Goal: Find specific page/section: Find specific page/section

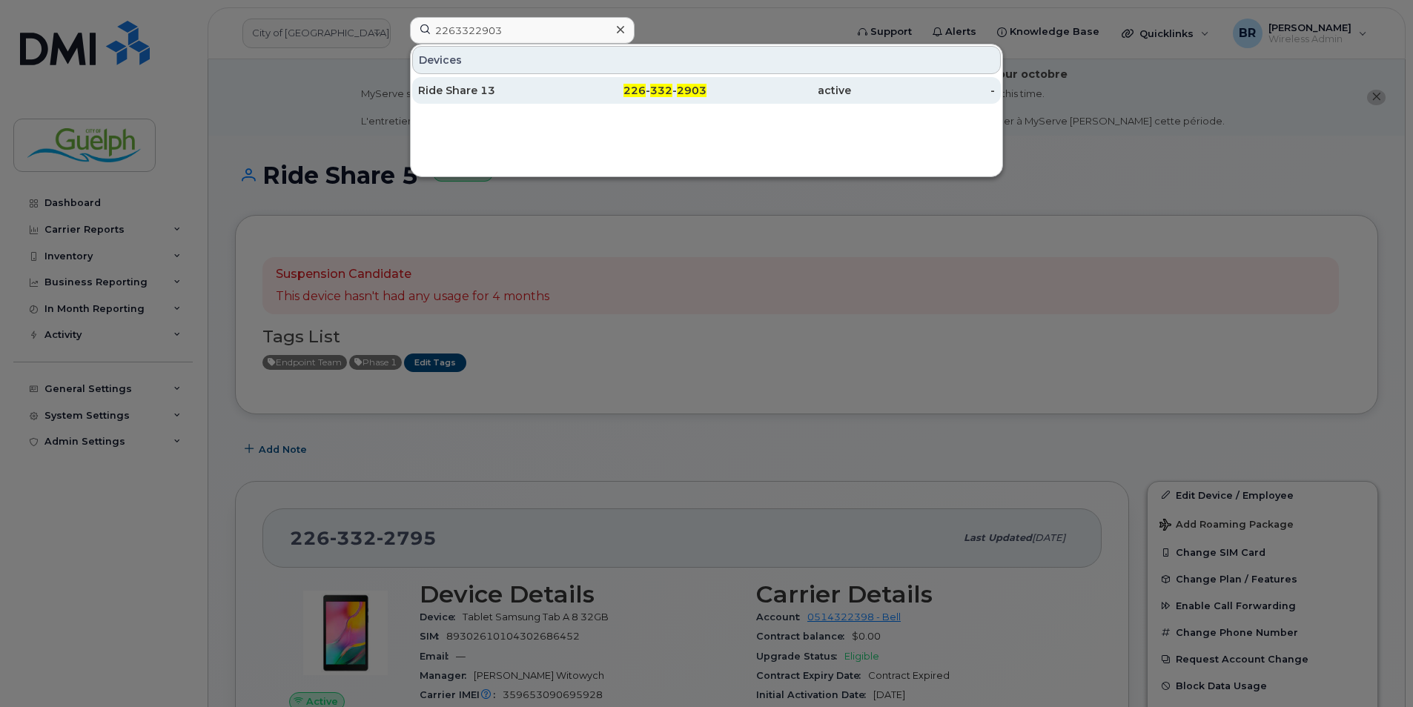
type input "2263322903"
click at [514, 85] on div "Ride Share 13" at bounding box center [490, 90] width 145 height 15
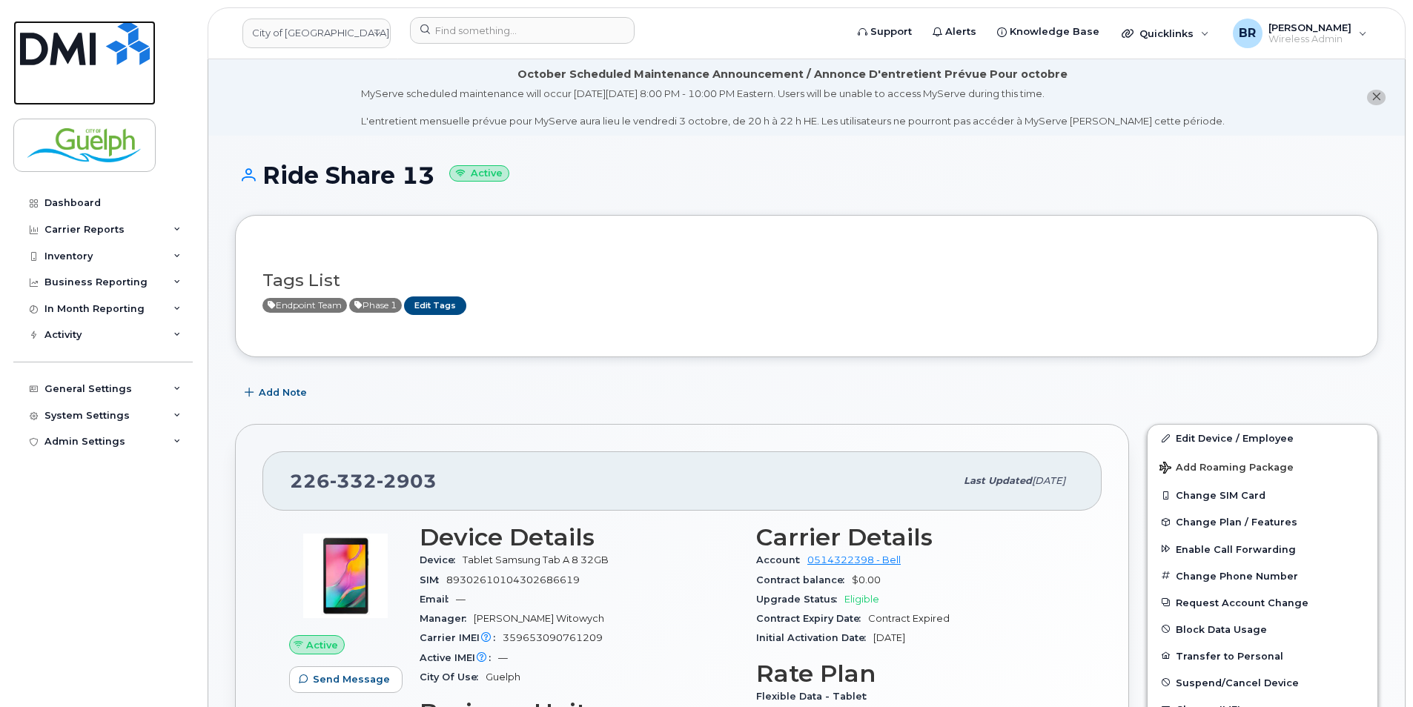
drag, startPoint x: 84, startPoint y: 37, endPoint x: 99, endPoint y: 60, distance: 27.4
click at [84, 37] on img at bounding box center [85, 43] width 130 height 44
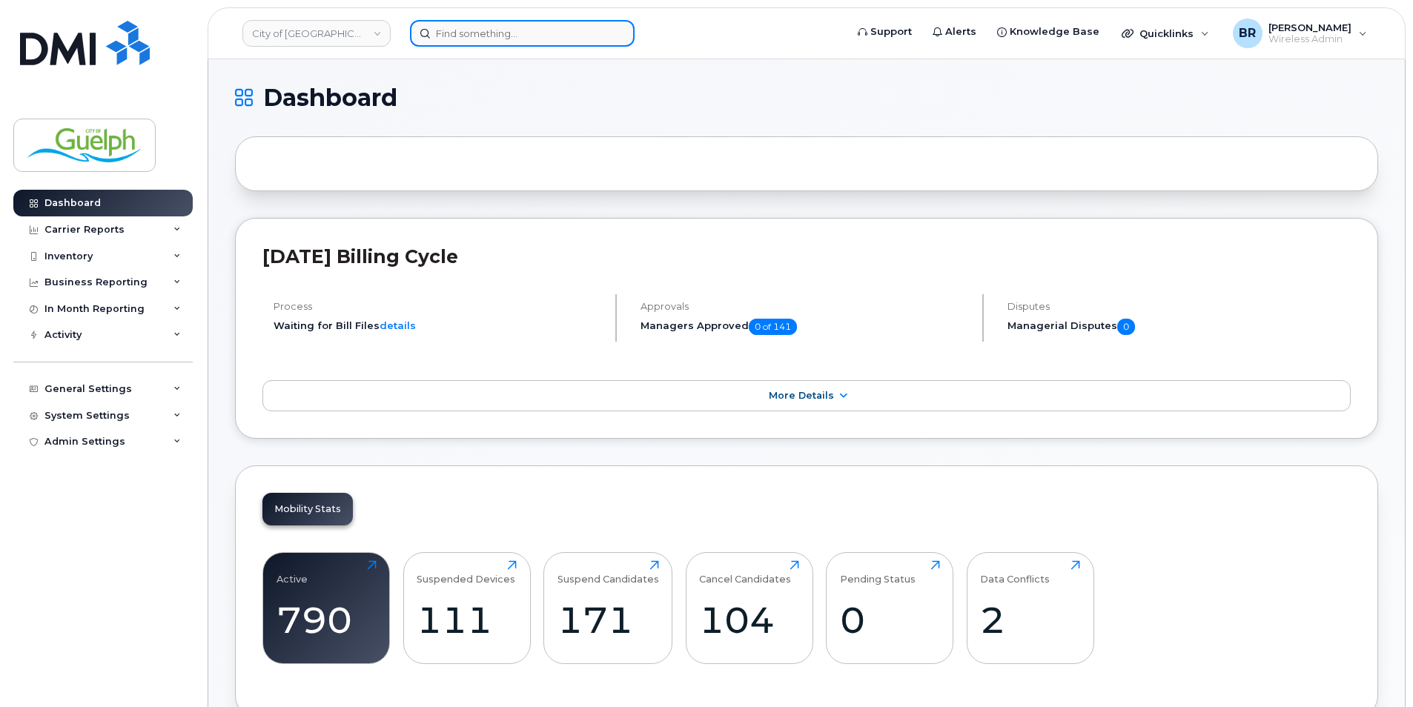
click at [563, 22] on input at bounding box center [522, 33] width 225 height 27
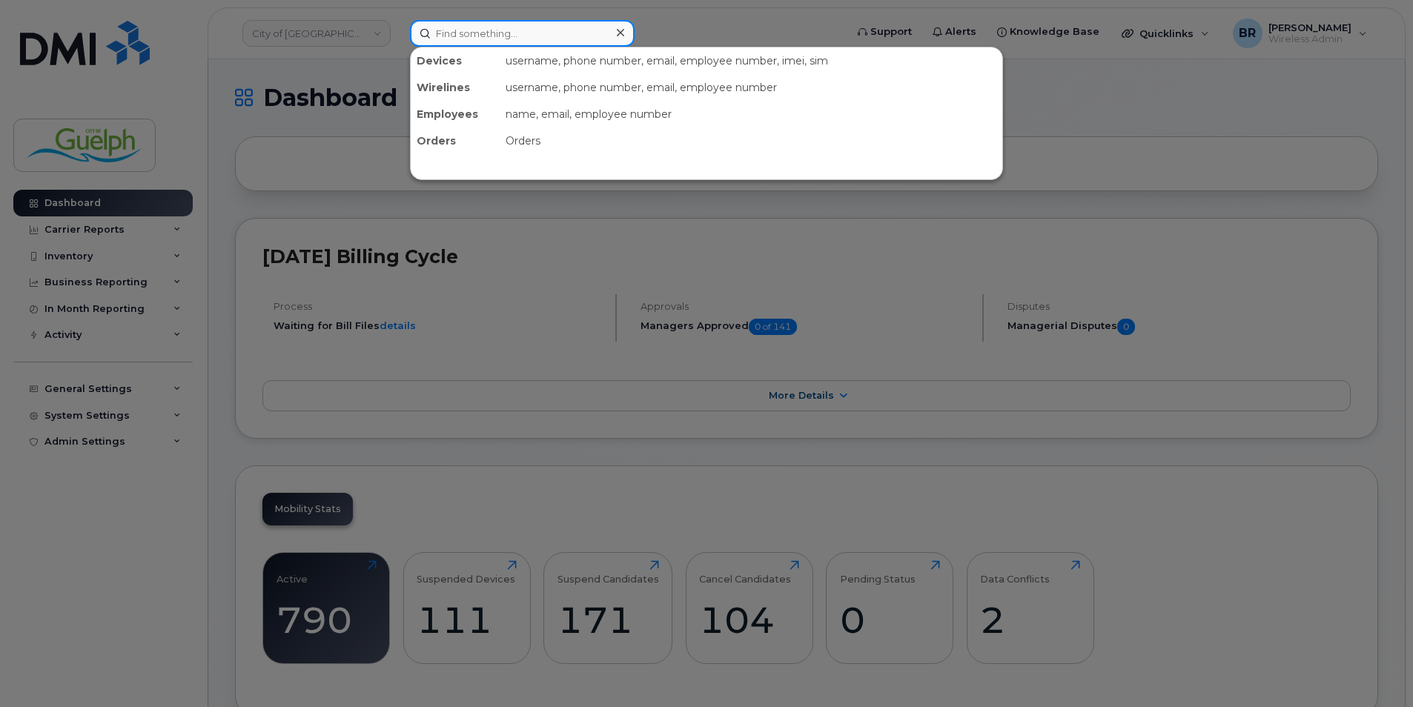
paste input "2268215952"
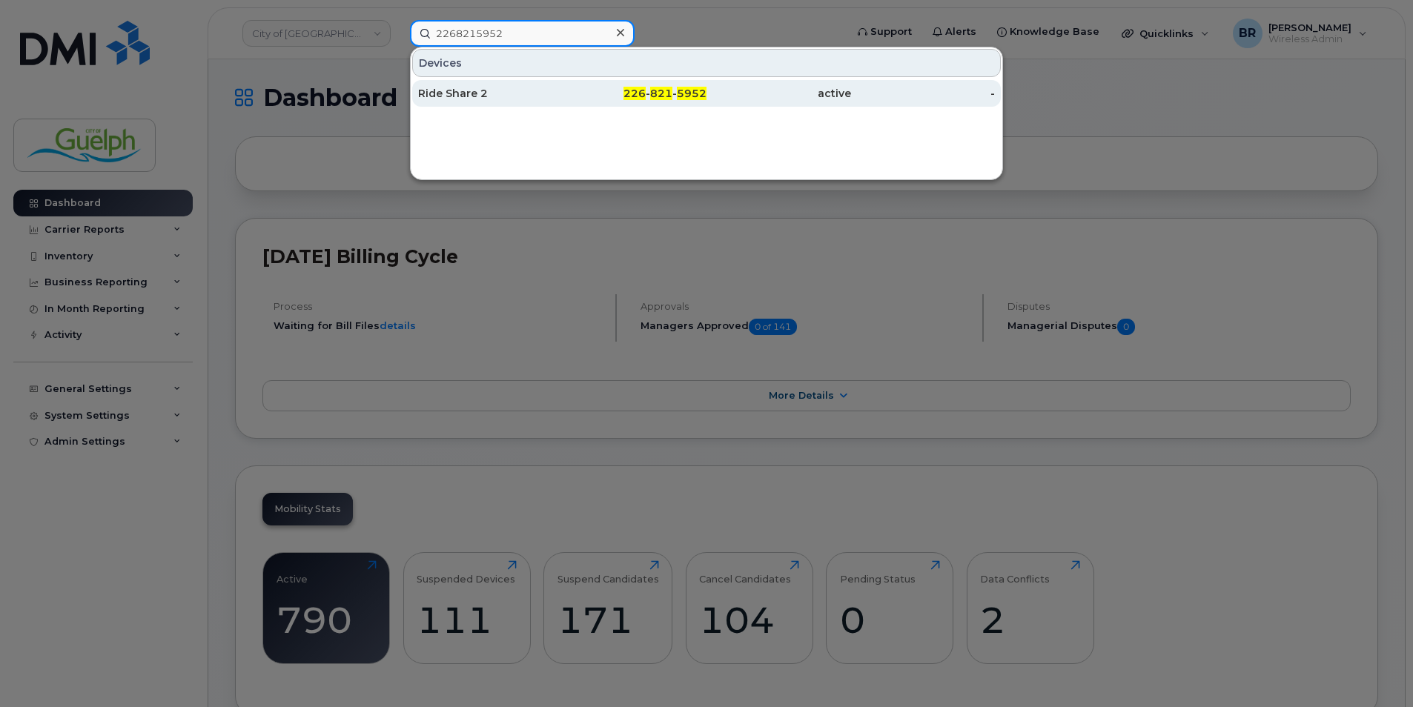
type input "2268215952"
click at [459, 104] on div "Ride Share 2" at bounding box center [490, 93] width 145 height 27
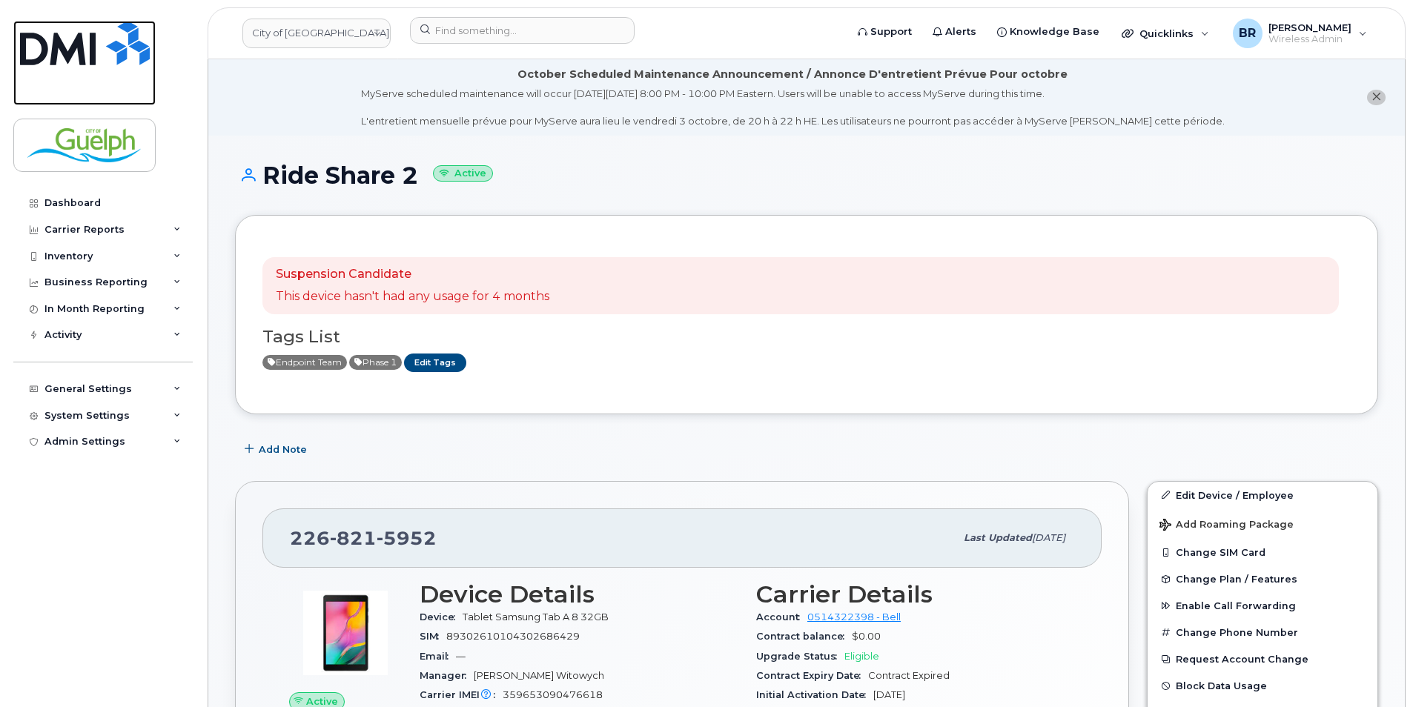
click at [99, 42] on img at bounding box center [85, 43] width 130 height 44
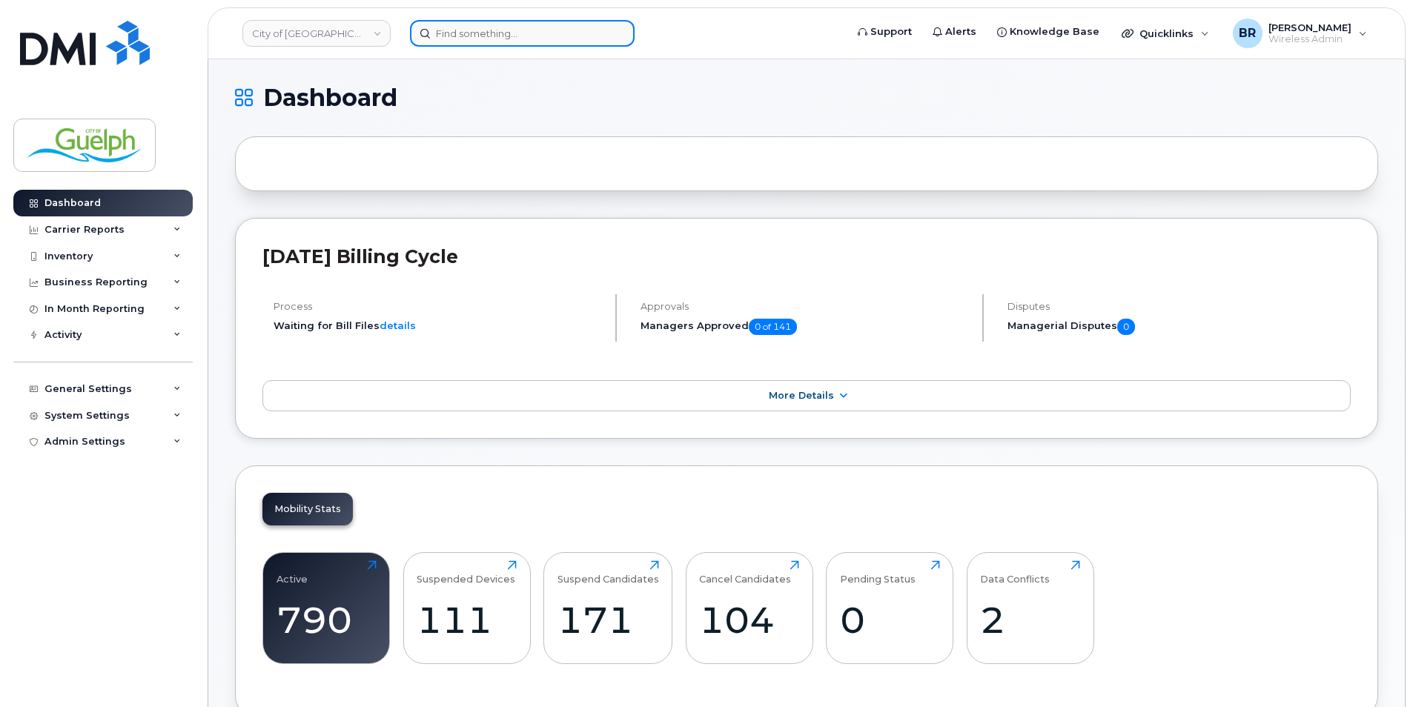
click at [468, 31] on input at bounding box center [522, 33] width 225 height 27
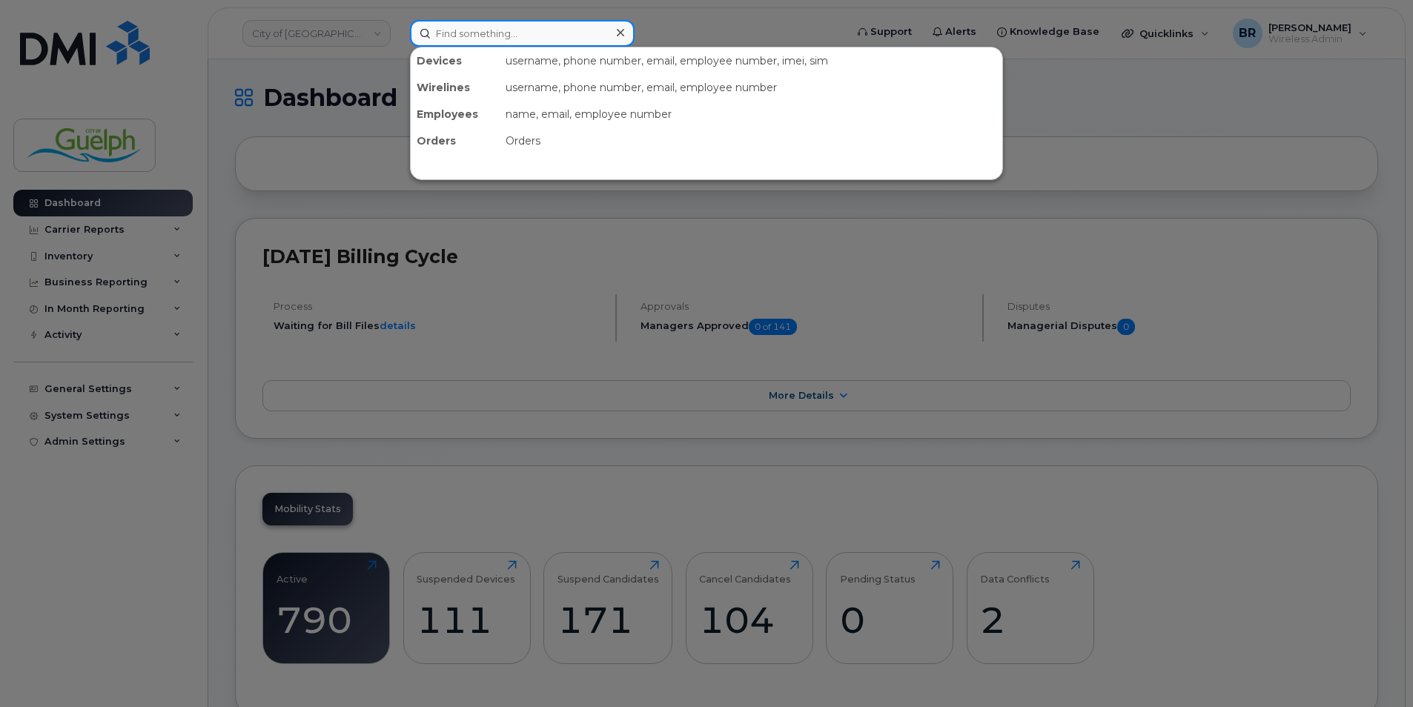
paste input "2263324360"
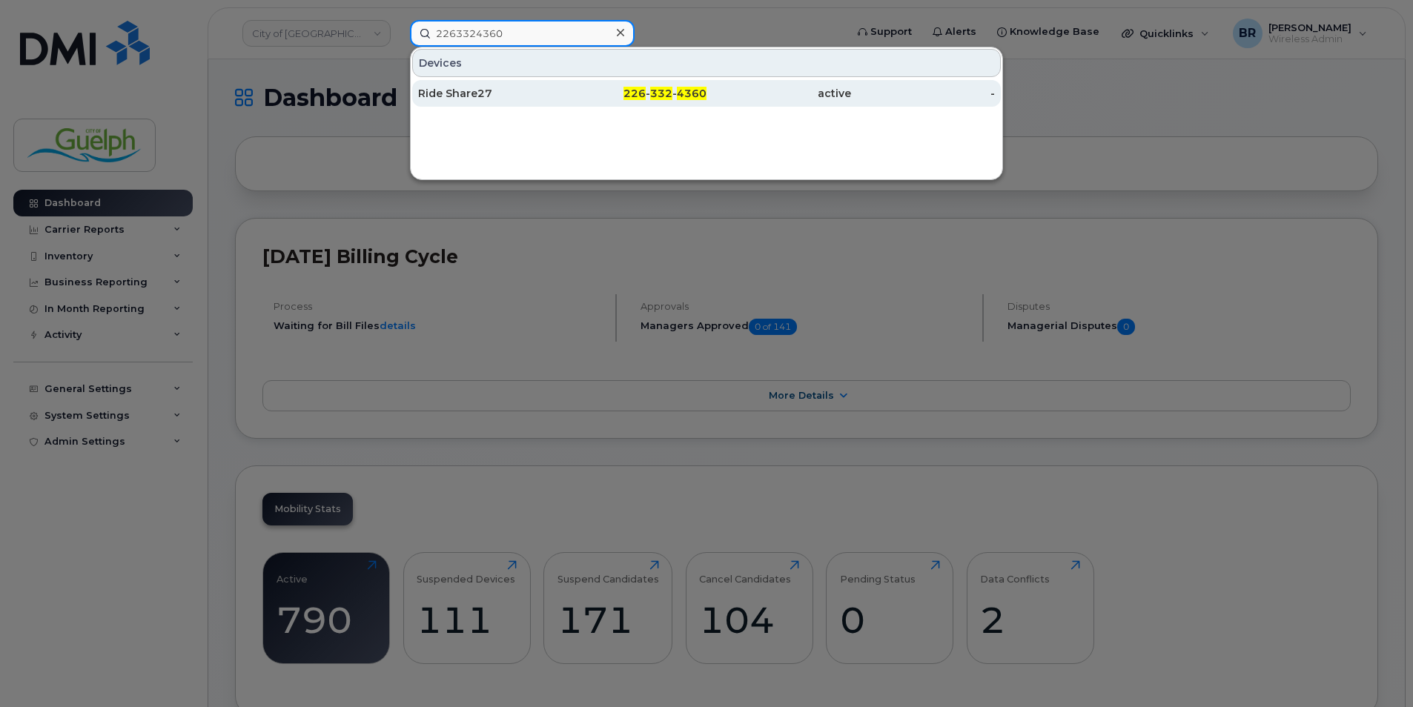
type input "2263324360"
click at [641, 98] on span "226" at bounding box center [635, 93] width 22 height 13
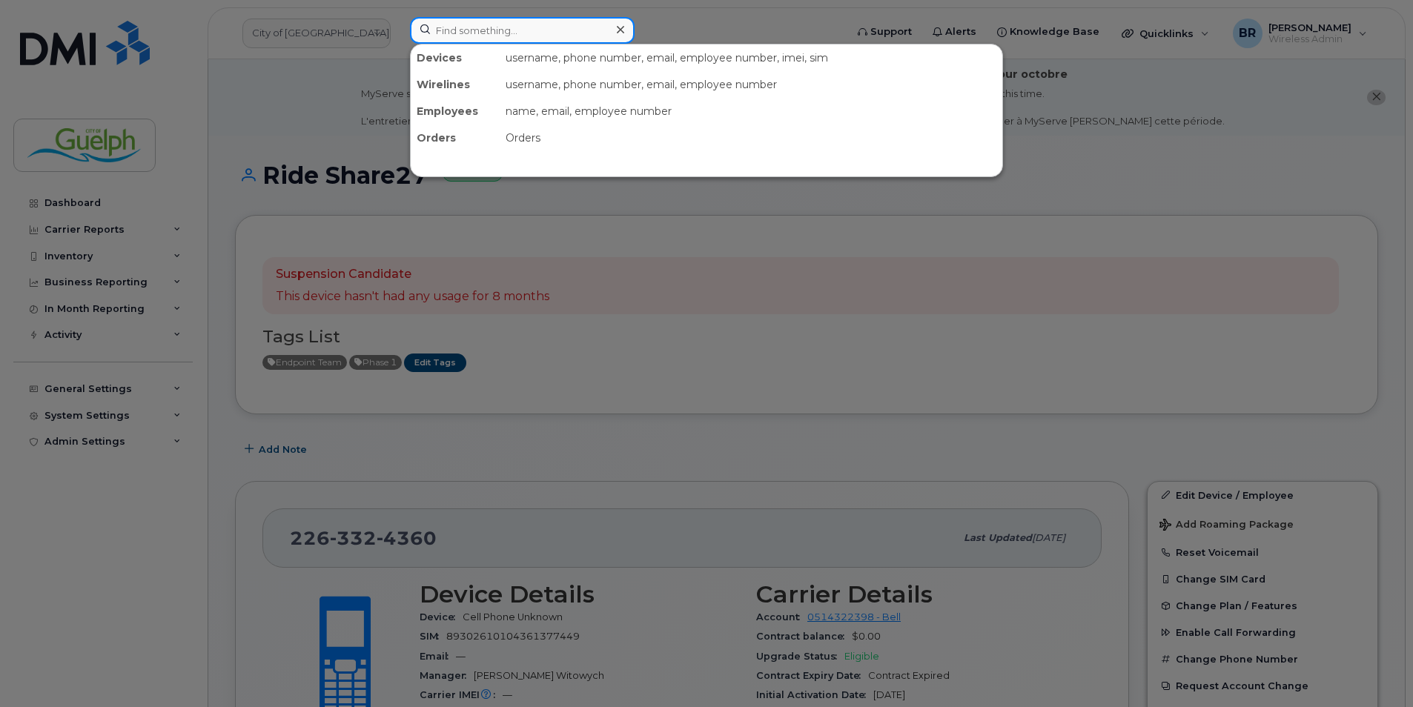
click at [515, 38] on input at bounding box center [522, 30] width 225 height 27
paste input "5198315437"
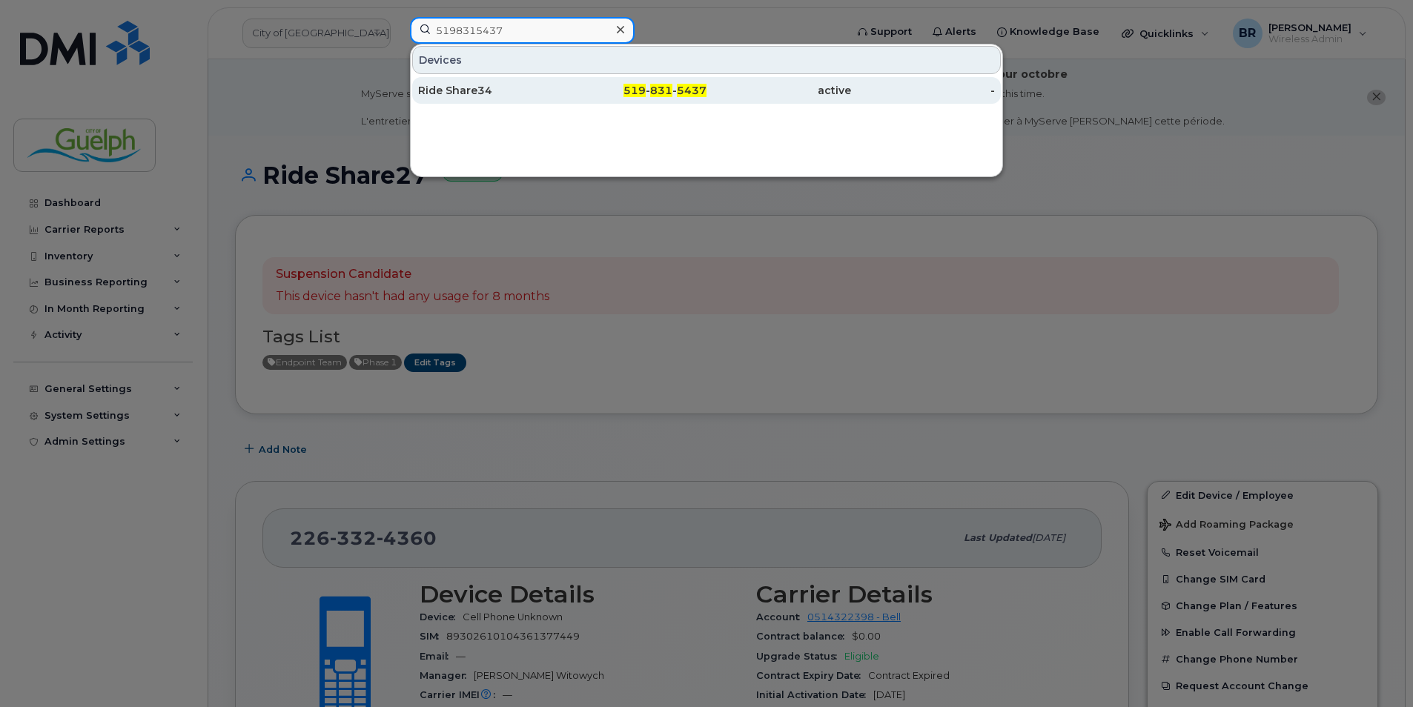
type input "5198315437"
click at [481, 93] on div "Ride Share34" at bounding box center [490, 90] width 145 height 15
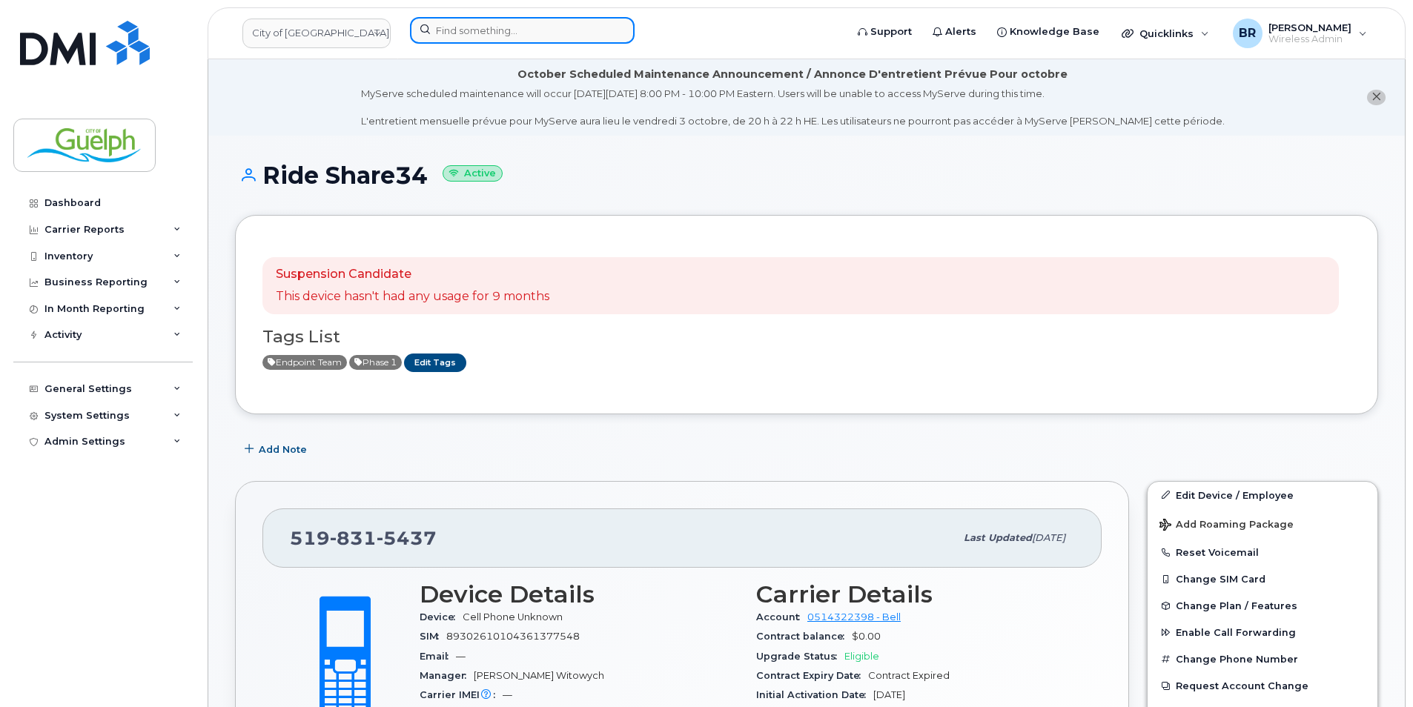
click at [506, 27] on input at bounding box center [522, 30] width 225 height 27
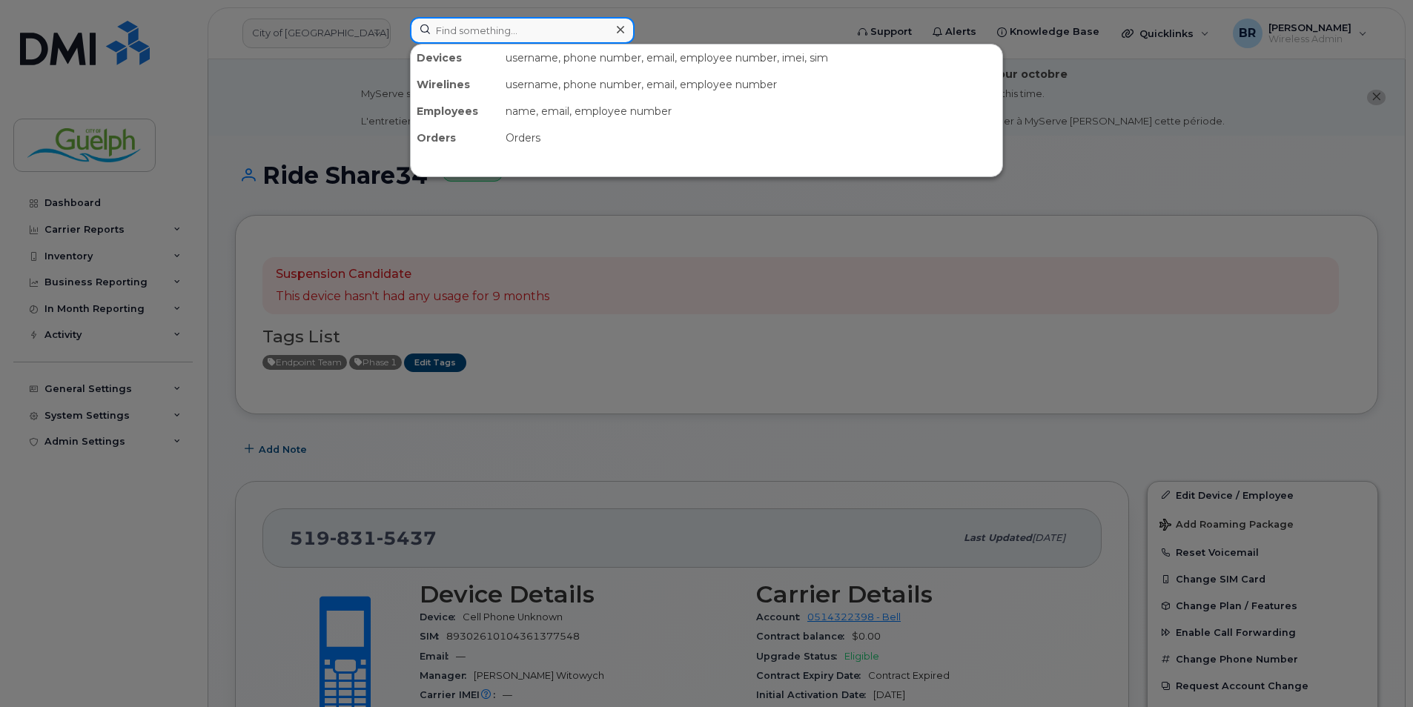
paste input "2263324819"
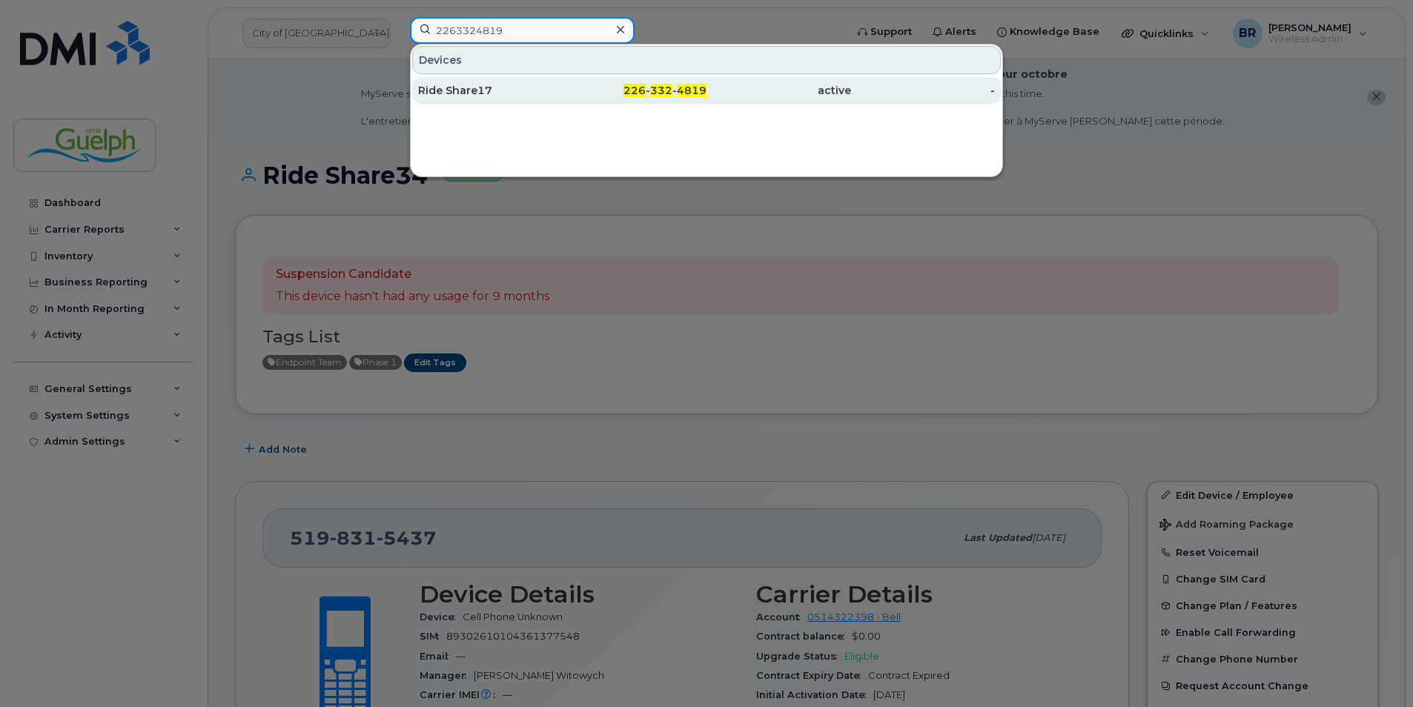
type input "2263324819"
click at [486, 94] on div "Ride Share17" at bounding box center [490, 90] width 145 height 15
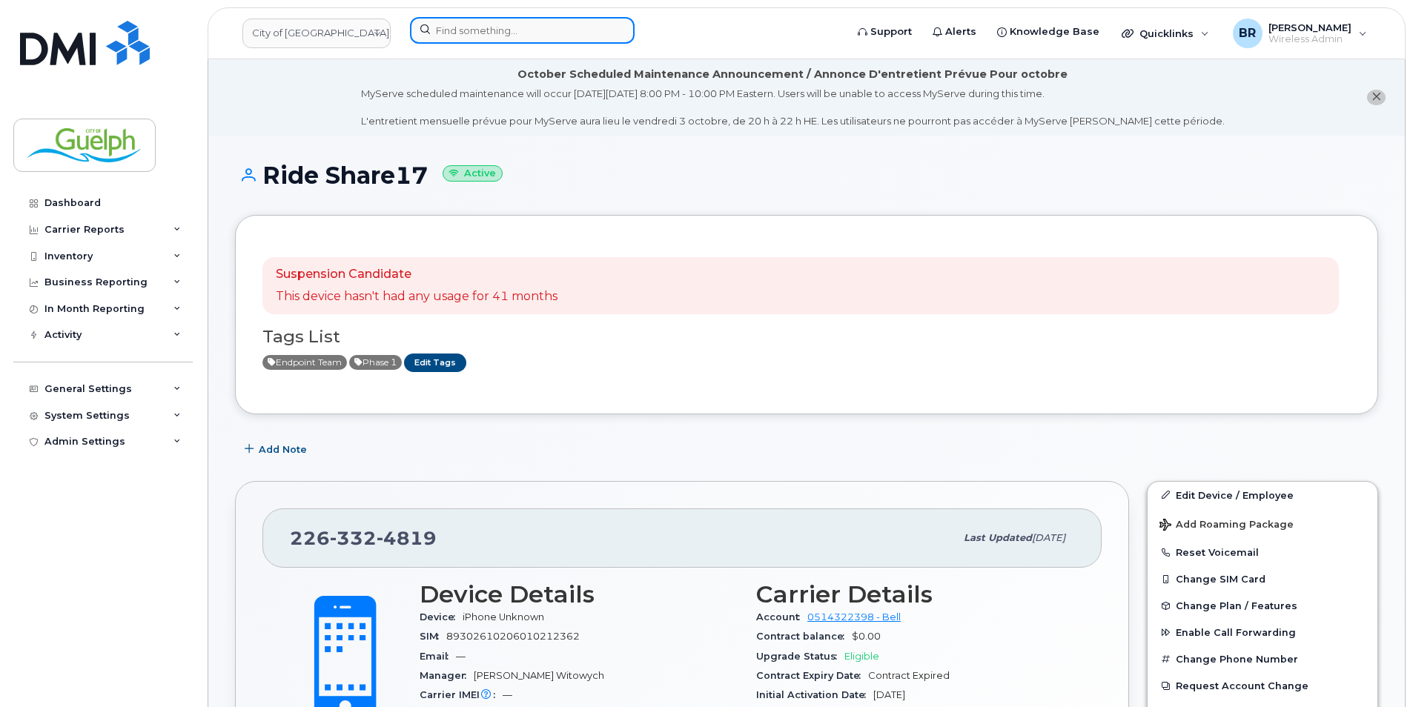
click at [503, 33] on input at bounding box center [522, 30] width 225 height 27
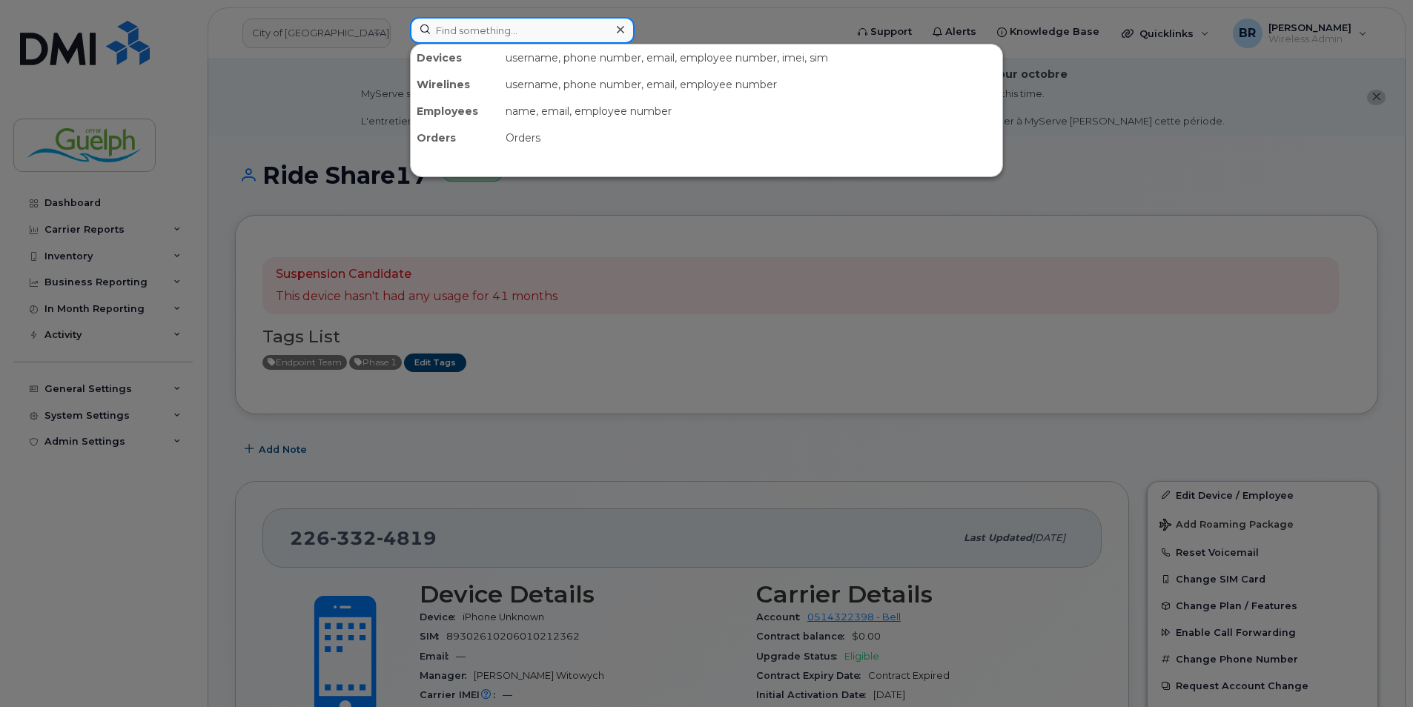
paste input "2268210391"
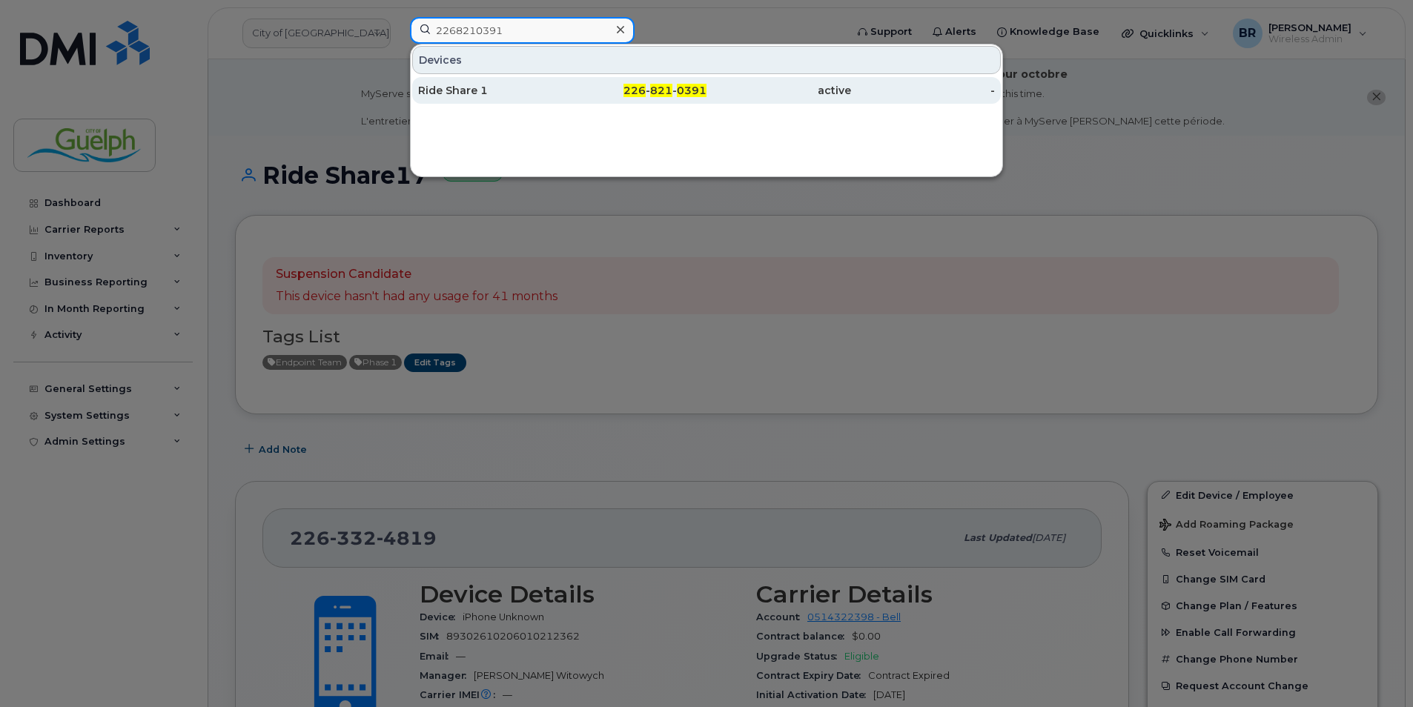
type input "2268210391"
click at [468, 90] on div "Ride Share 1" at bounding box center [490, 90] width 145 height 15
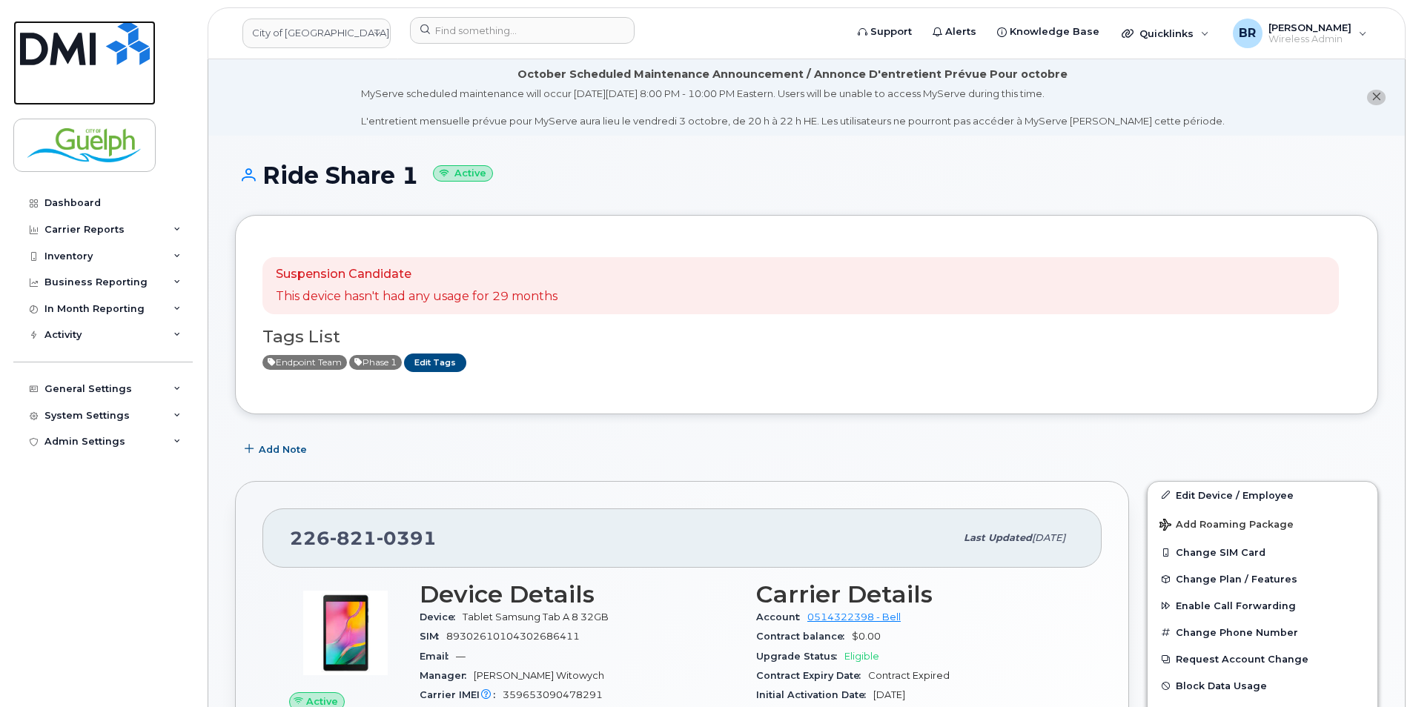
click at [111, 65] on img at bounding box center [85, 43] width 130 height 44
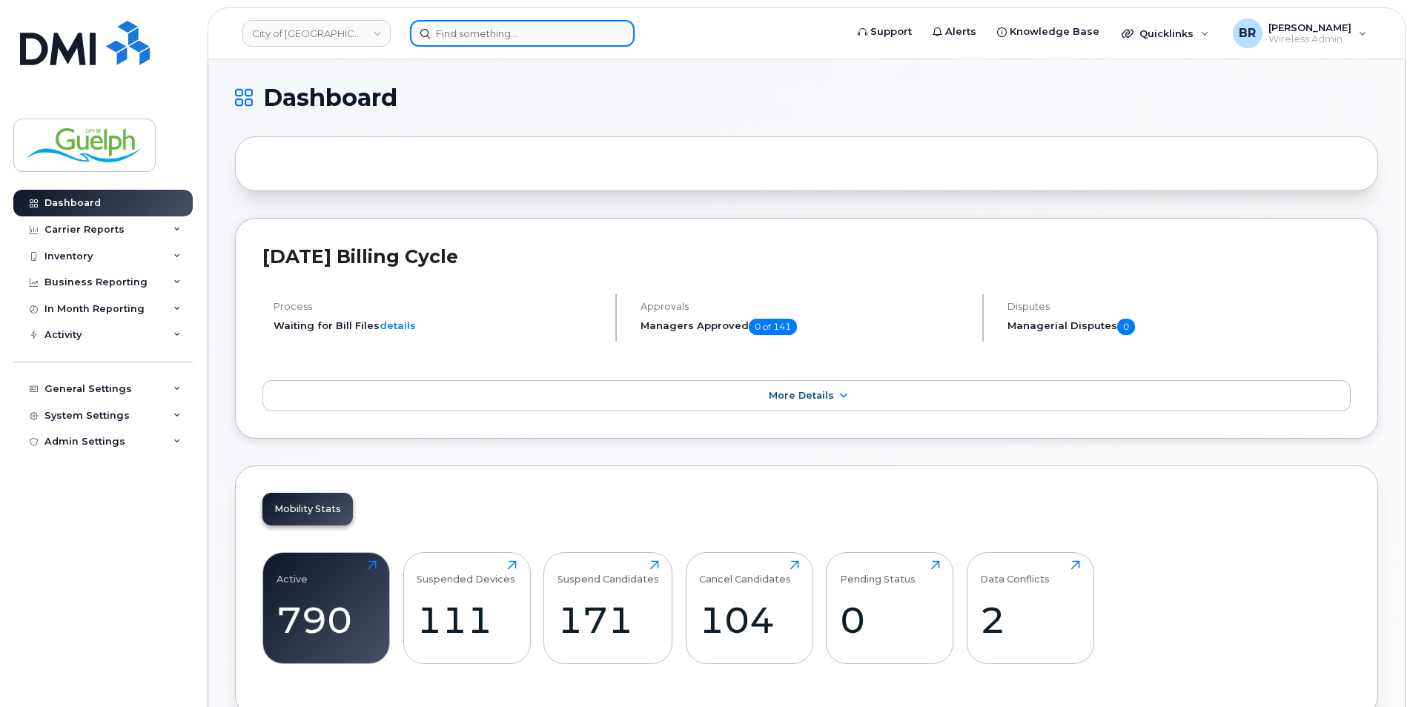
click at [461, 27] on input at bounding box center [522, 33] width 225 height 27
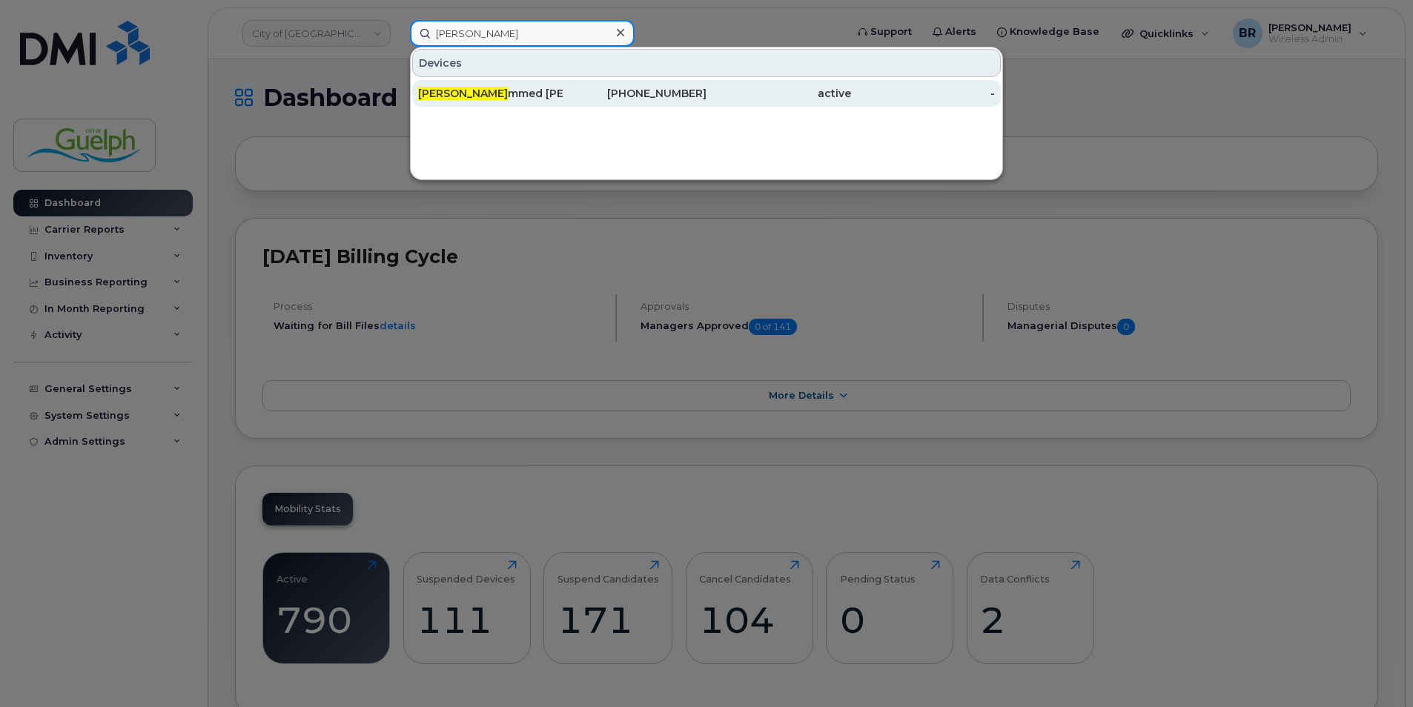
type input "muha"
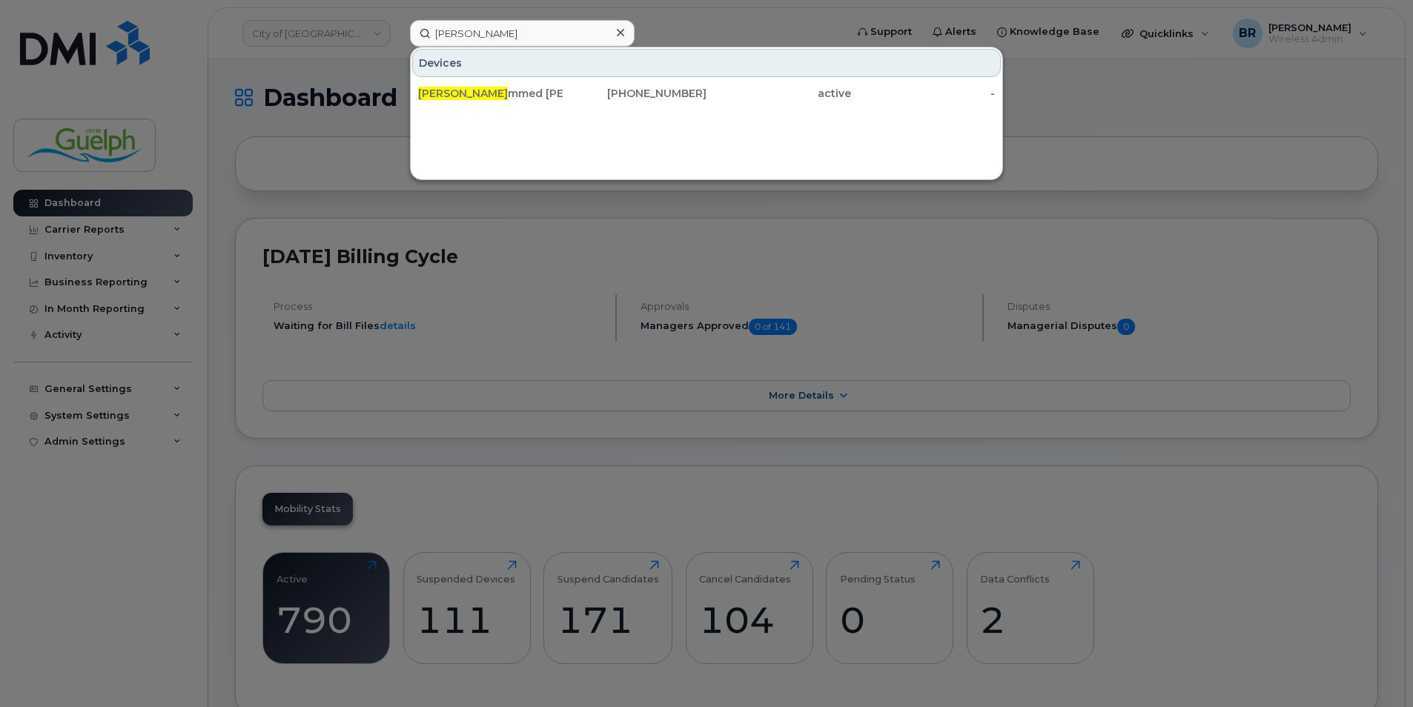
click at [621, 33] on icon at bounding box center [620, 32] width 7 height 7
